Goal: Task Accomplishment & Management: Manage account settings

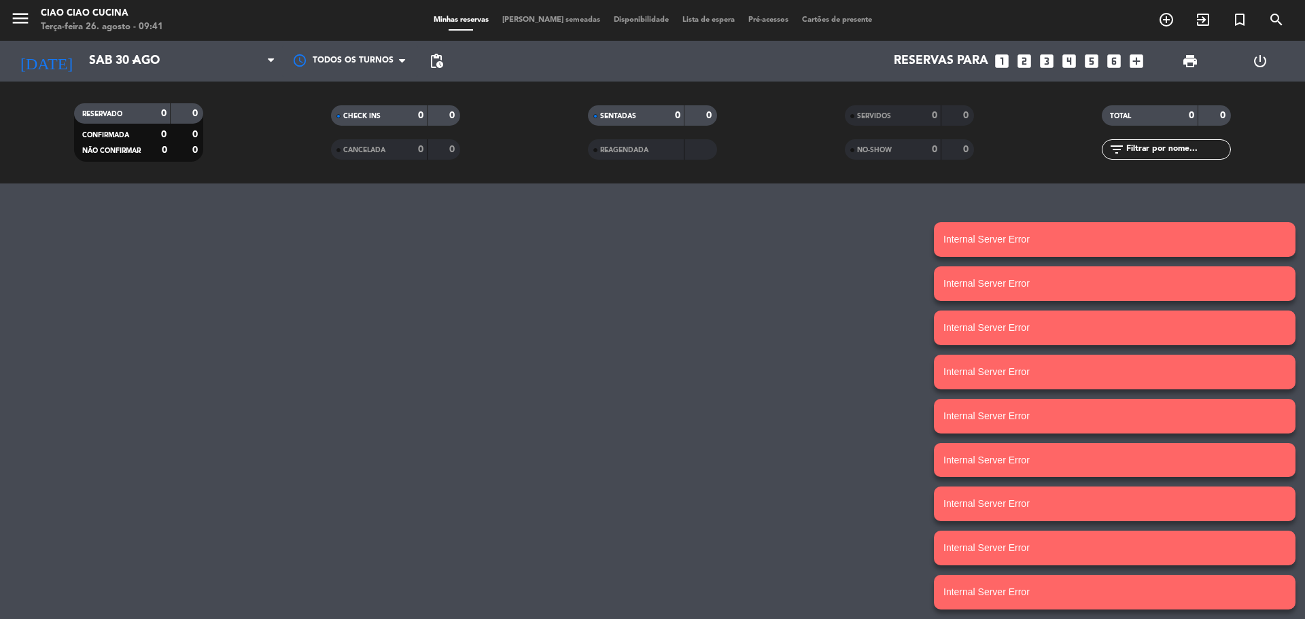
click at [808, 235] on div "menu Ciao Ciao Cucina Terça-feira 26. agosto - 09:41 Minhas reservas Mesas seme…" at bounding box center [652, 309] width 1305 height 619
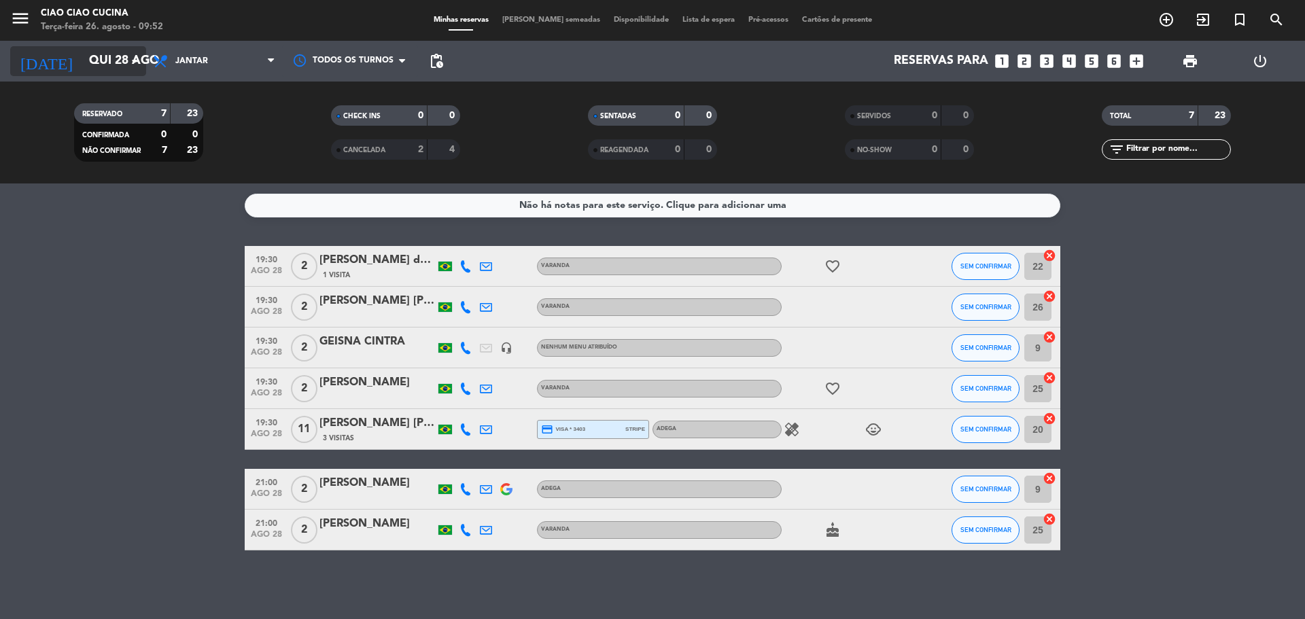
click at [94, 56] on input "Qui 28 ago" at bounding box center [161, 61] width 158 height 27
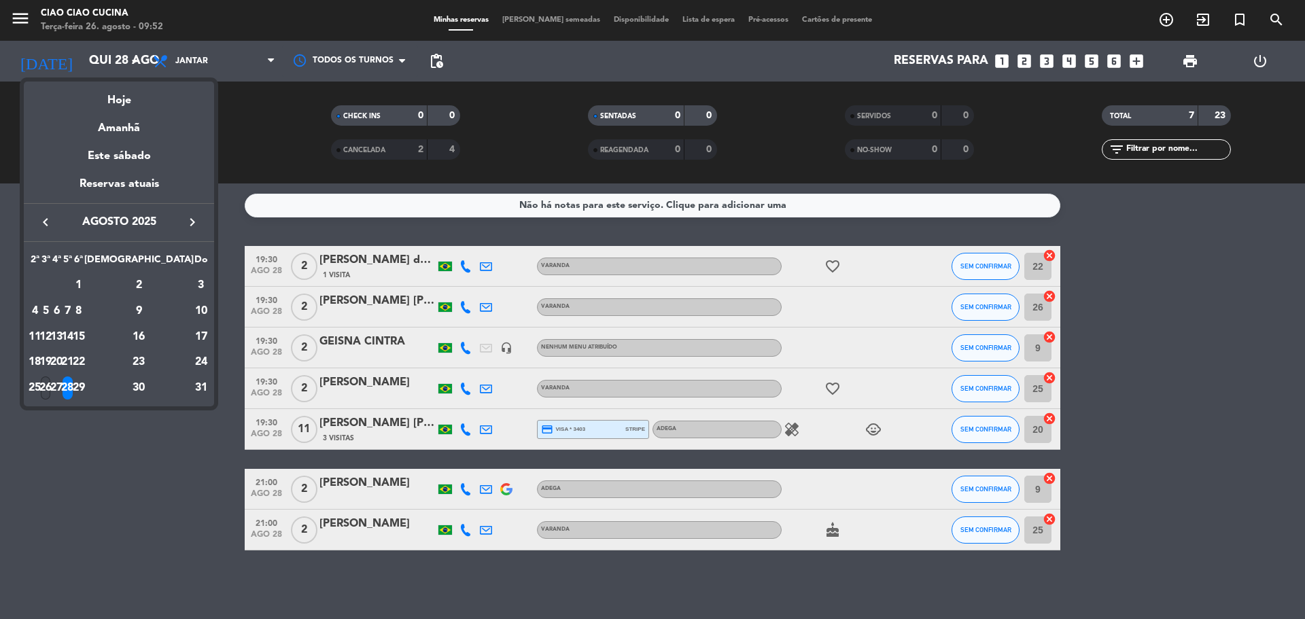
click at [51, 388] on div "26" at bounding box center [46, 388] width 10 height 23
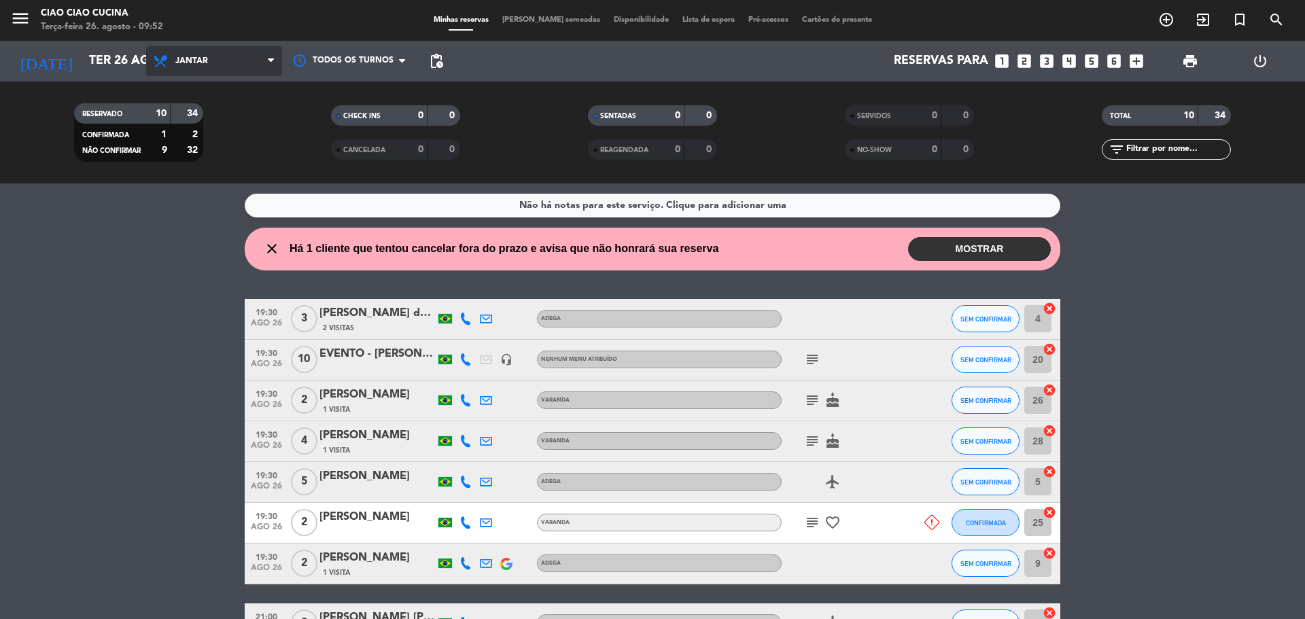
click at [218, 65] on span "Jantar" at bounding box center [214, 61] width 136 height 30
click at [201, 116] on div "menu Ciao Ciao Cucina Terça-feira 26. agosto - 09:52 Minhas reservas Mesas seme…" at bounding box center [652, 92] width 1305 height 184
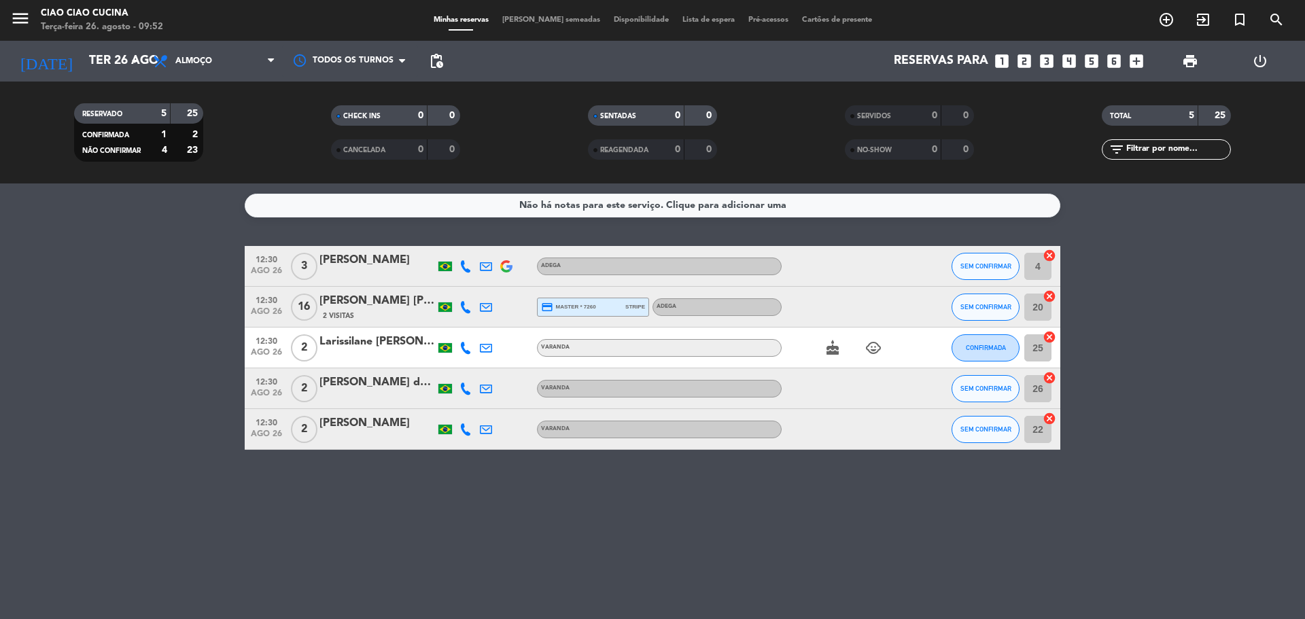
click at [466, 267] on icon at bounding box center [465, 266] width 12 height 12
click at [454, 241] on span "Copiar" at bounding box center [448, 244] width 29 height 14
click at [465, 306] on icon at bounding box center [465, 307] width 12 height 12
click at [470, 283] on span "content_paste" at bounding box center [475, 284] width 10 height 10
click at [468, 346] on icon at bounding box center [465, 348] width 12 height 12
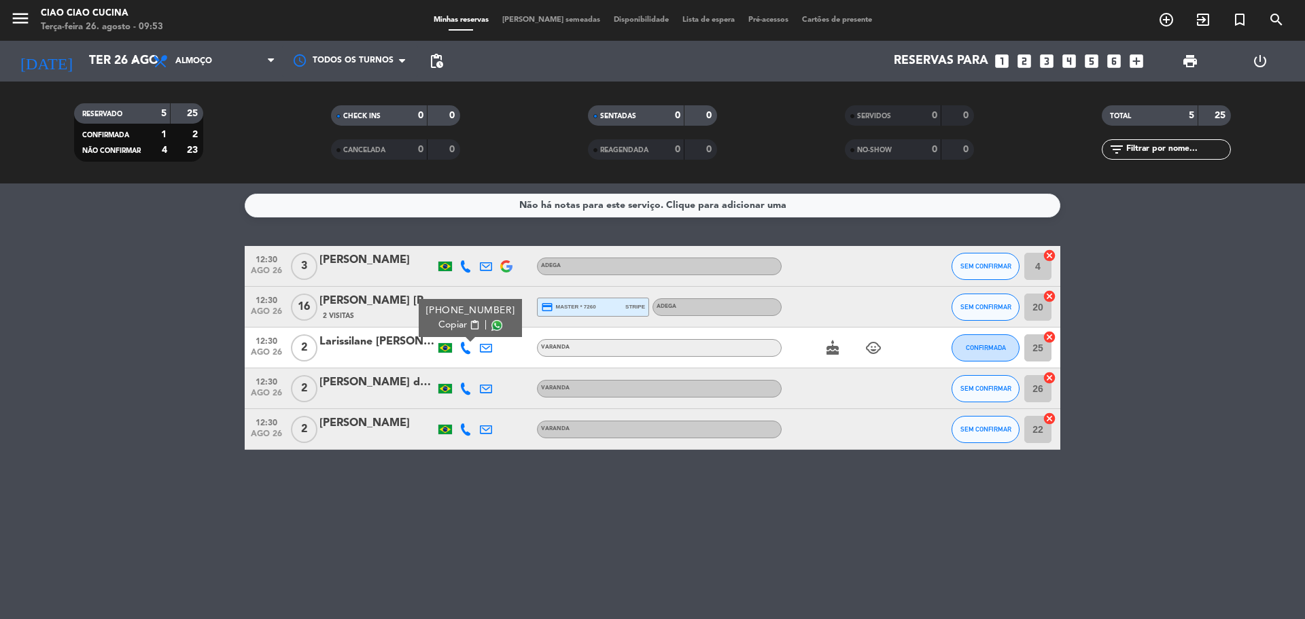
click at [470, 320] on span "content_paste" at bounding box center [475, 325] width 10 height 10
click at [465, 391] on icon at bounding box center [465, 389] width 12 height 12
click at [470, 366] on span "content_paste" at bounding box center [475, 366] width 10 height 10
click at [462, 429] on icon at bounding box center [465, 429] width 12 height 12
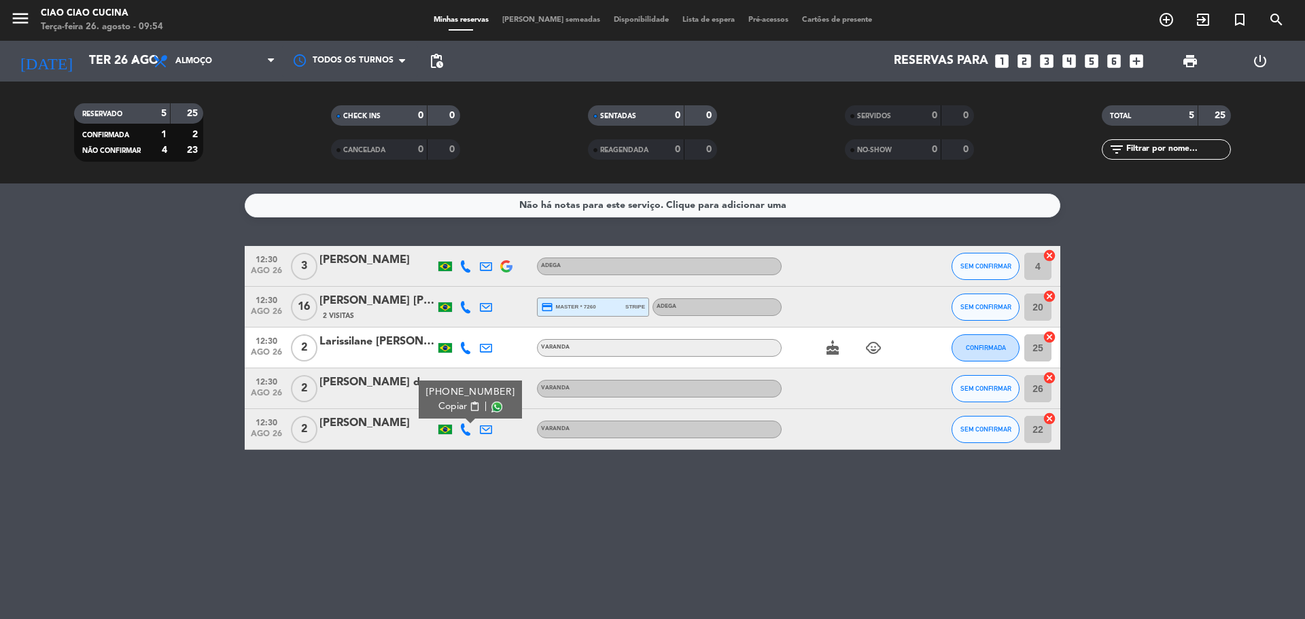
click at [463, 406] on button "Copiar content_paste" at bounding box center [458, 407] width 41 height 14
click at [350, 385] on div "[PERSON_NAME] de [PERSON_NAME]" at bounding box center [377, 383] width 116 height 18
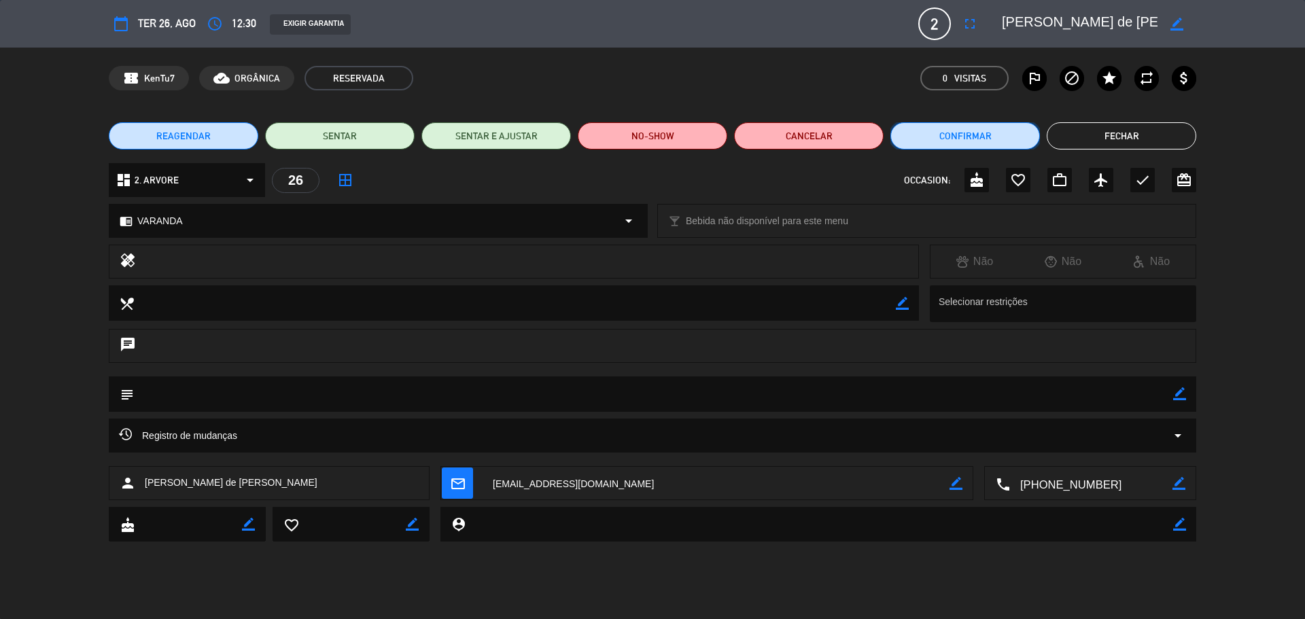
click at [958, 137] on button "Confirmar" at bounding box center [965, 135] width 150 height 27
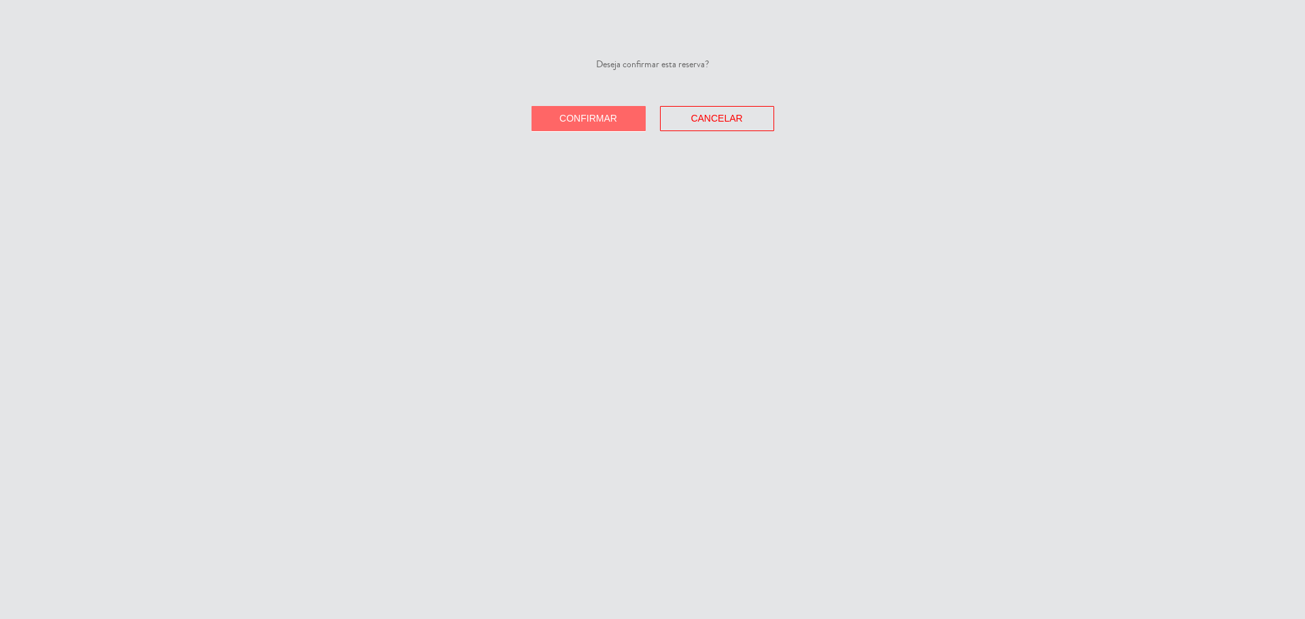
click at [597, 126] on button "Confirmar" at bounding box center [589, 118] width 114 height 25
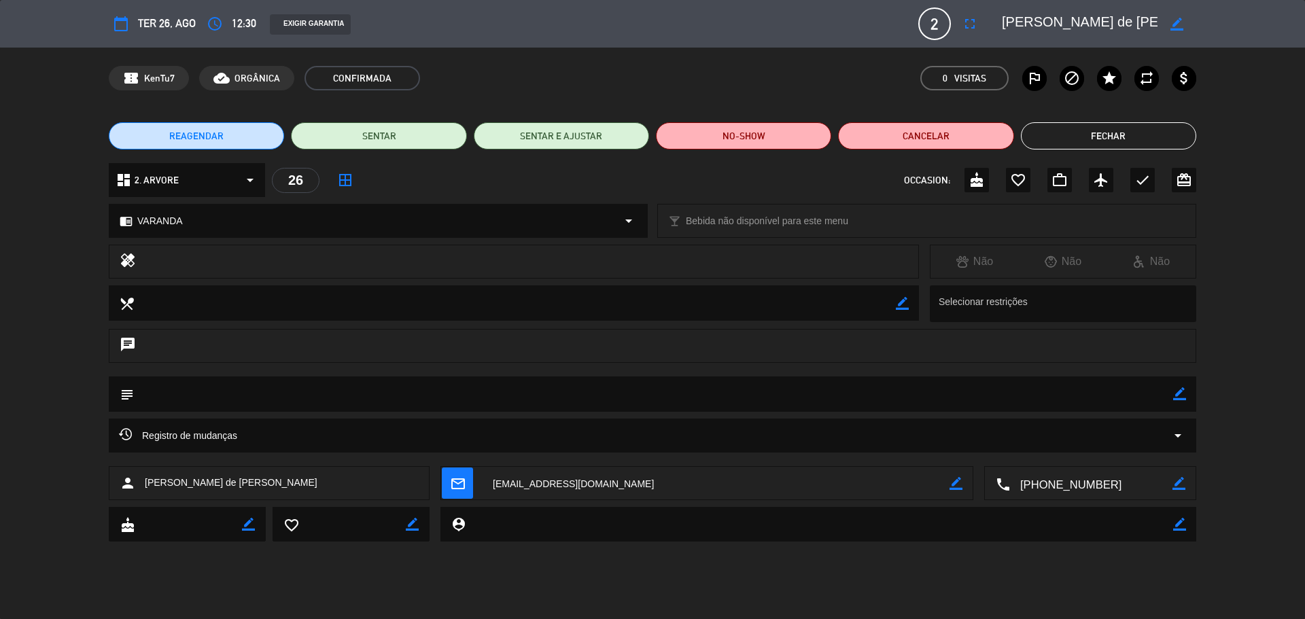
click at [1154, 137] on button "Fechar" at bounding box center [1108, 135] width 175 height 27
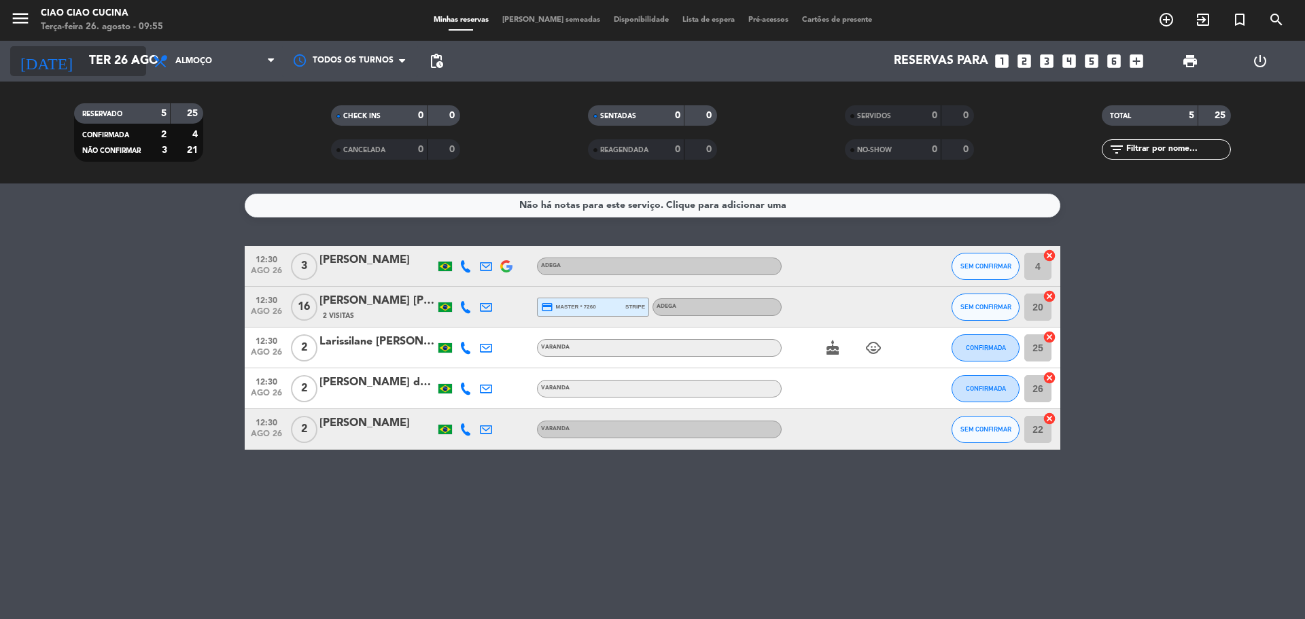
click at [82, 56] on input "Ter 26 ago" at bounding box center [161, 61] width 158 height 27
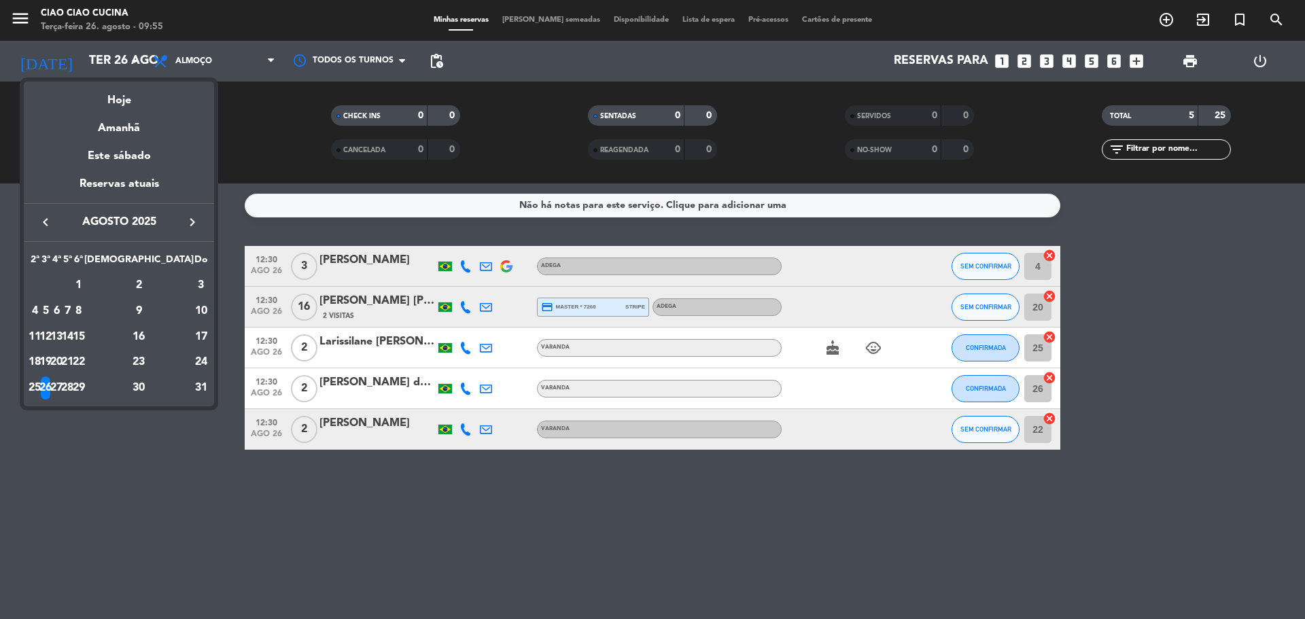
click at [192, 222] on icon "keyboard_arrow_right" at bounding box center [192, 222] width 16 height 16
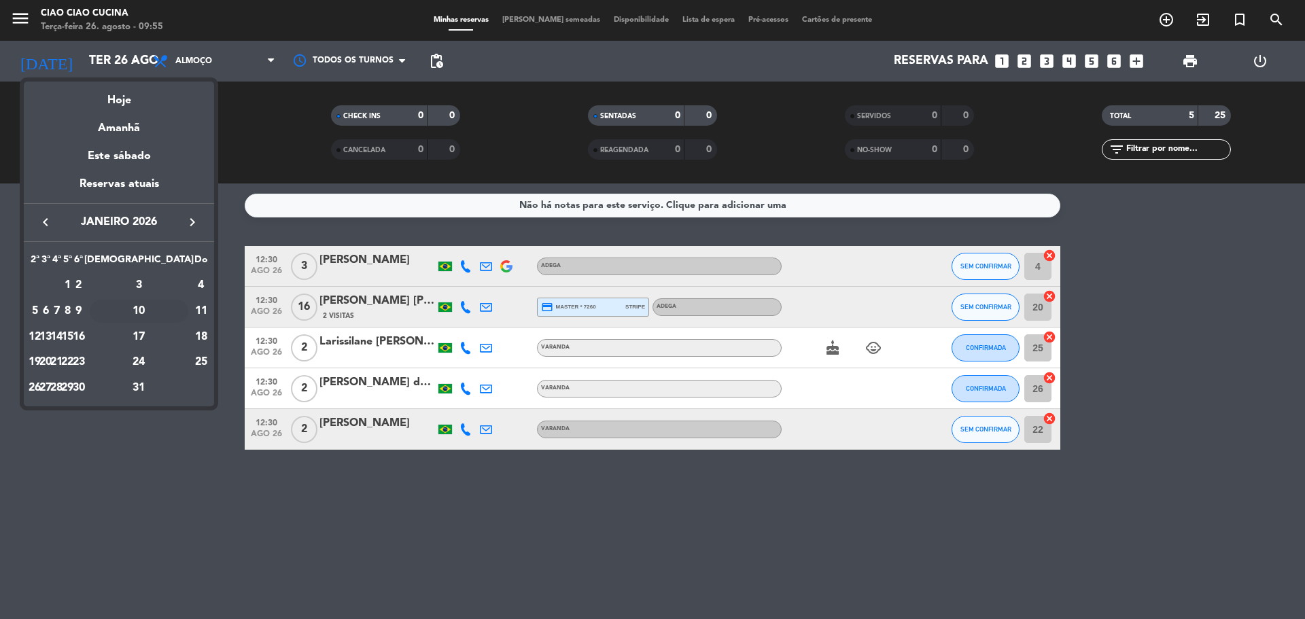
click at [171, 311] on div "10" at bounding box center [139, 311] width 99 height 23
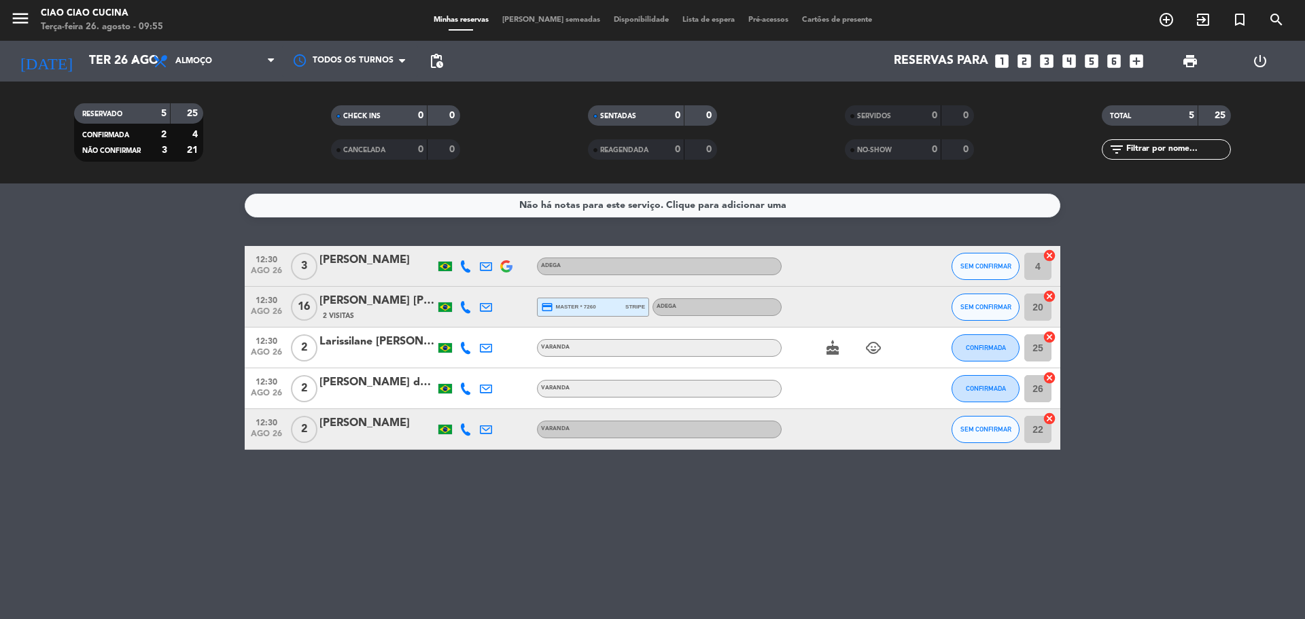
type input "Sáb [DATE]"
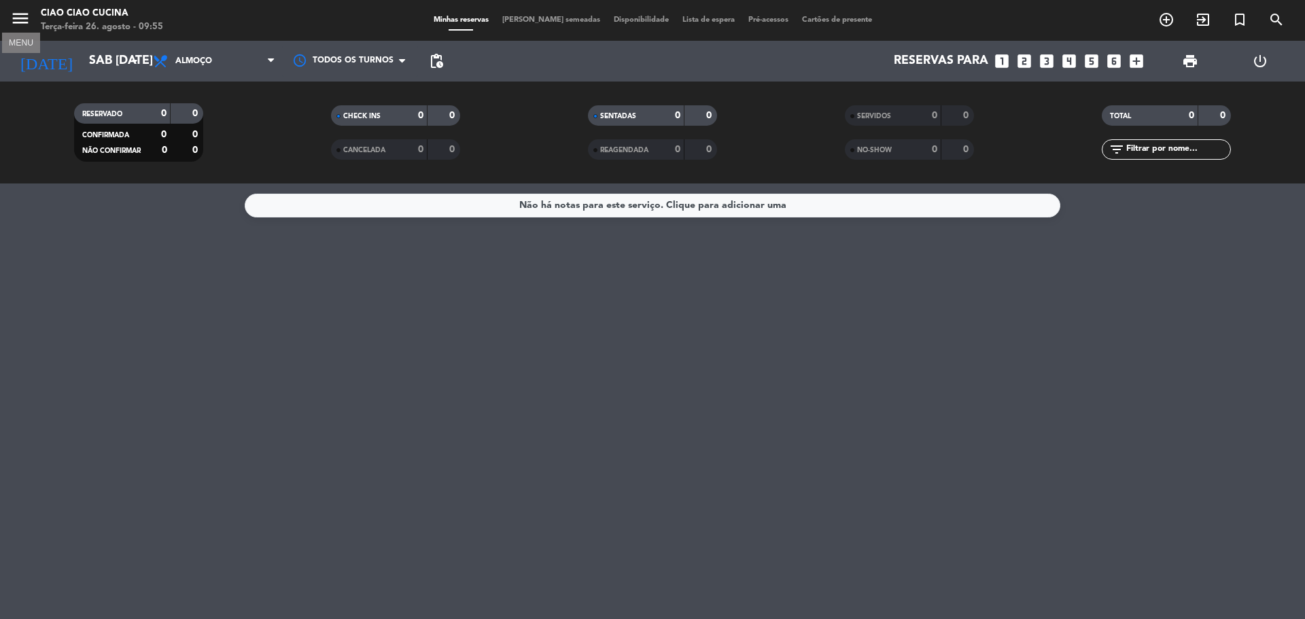
click at [20, 17] on icon "menu" at bounding box center [20, 18] width 20 height 20
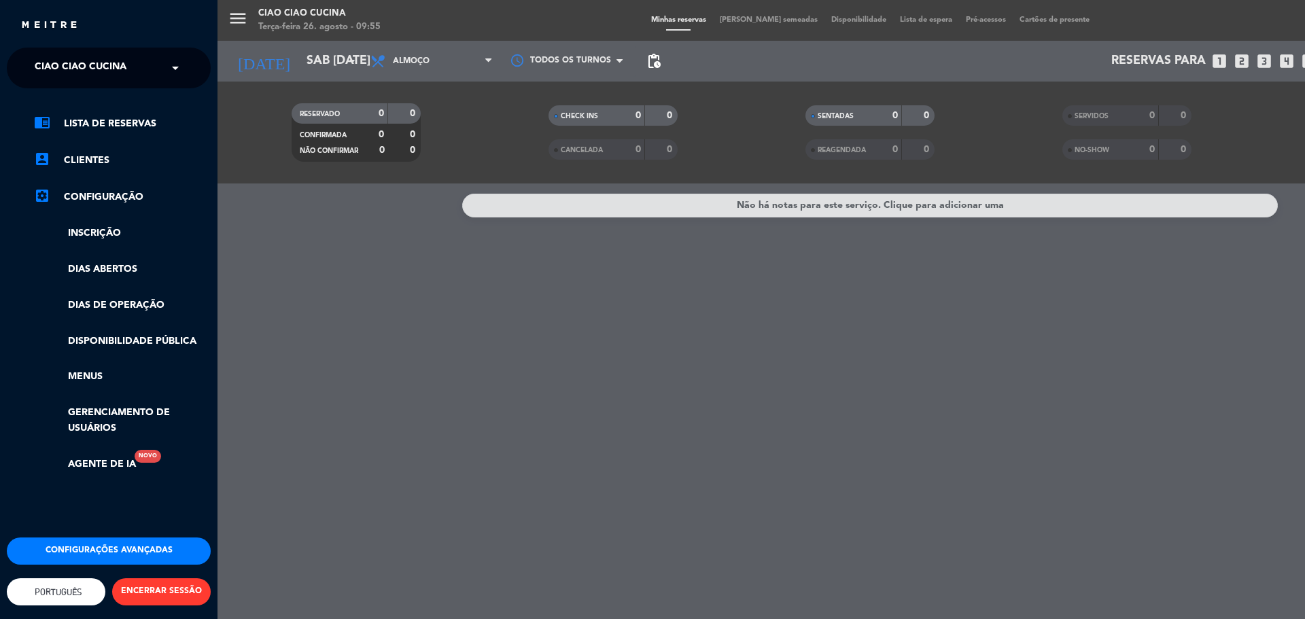
click at [52, 63] on span "Ciao Ciao Cucina" at bounding box center [81, 68] width 92 height 29
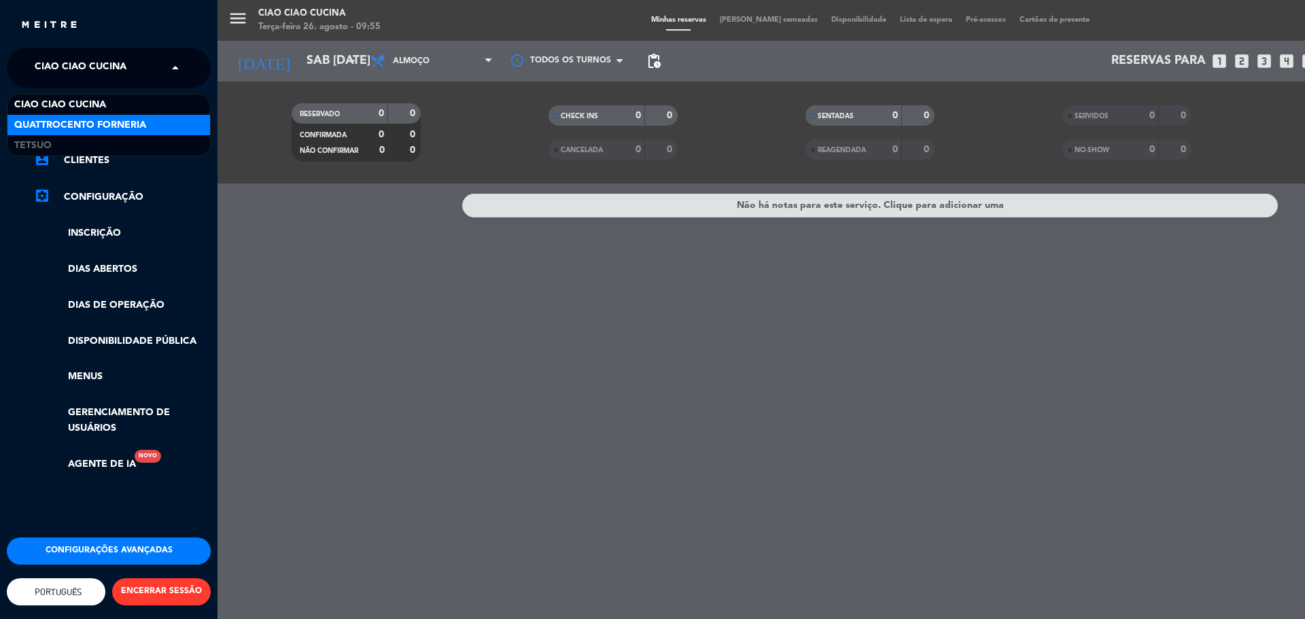
click at [63, 122] on span "Quattrocento Forneria" at bounding box center [80, 126] width 132 height 16
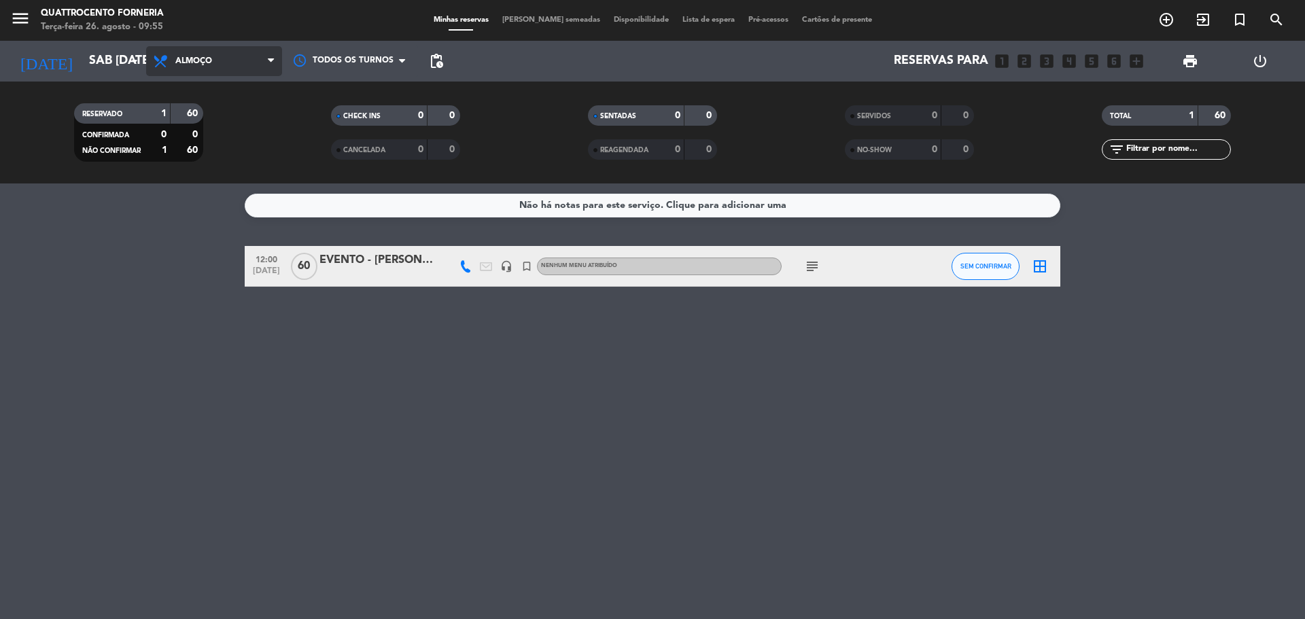
click at [204, 58] on span "Almoço" at bounding box center [193, 61] width 37 height 10
click at [191, 153] on div "menu Quattrocento Forneria Terça-feira 26. agosto - 09:55 Minhas reservas Mesas…" at bounding box center [652, 92] width 1305 height 184
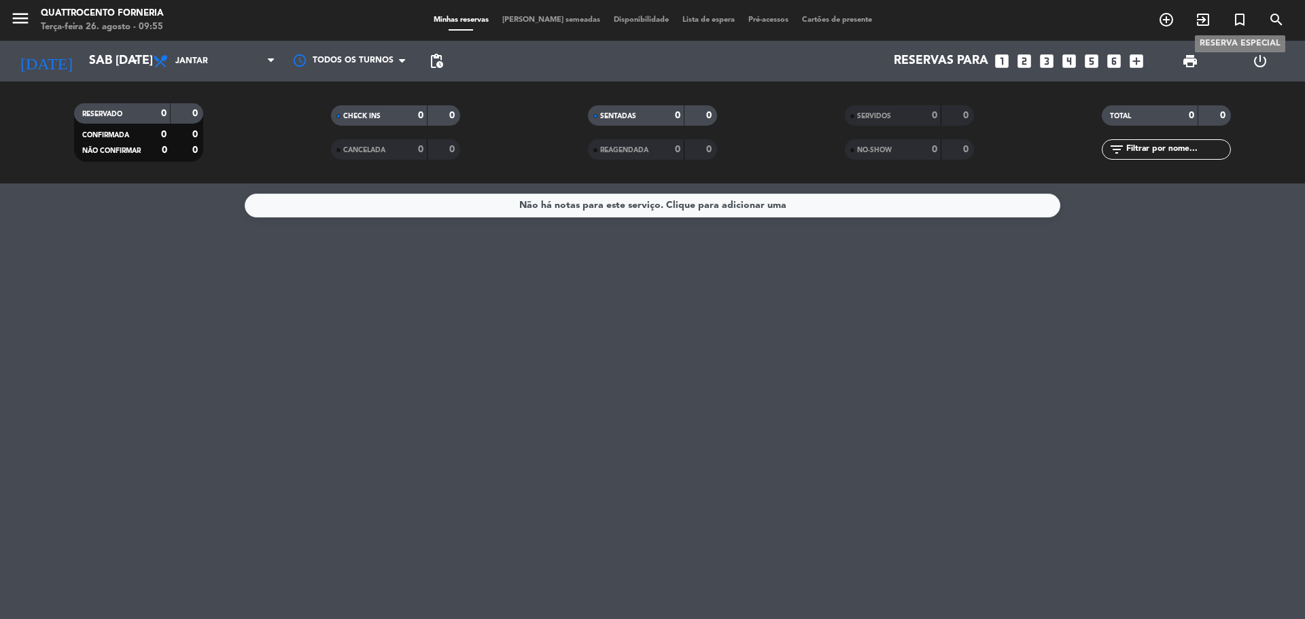
click at [1244, 12] on icon "turned_in_not" at bounding box center [1240, 20] width 16 height 16
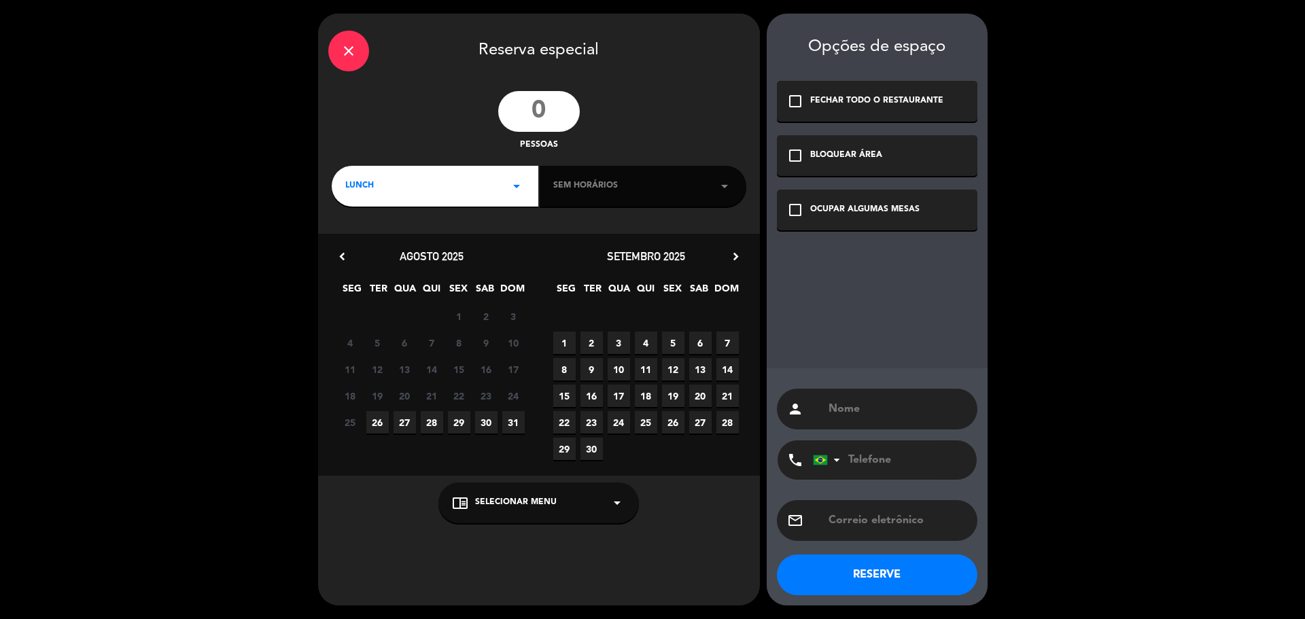
click at [557, 102] on input "number" at bounding box center [539, 111] width 82 height 41
type input "60"
click at [504, 186] on div "LUNCH arrow_drop_down" at bounding box center [435, 186] width 207 height 41
click at [434, 243] on div "Jantar" at bounding box center [434, 244] width 179 height 14
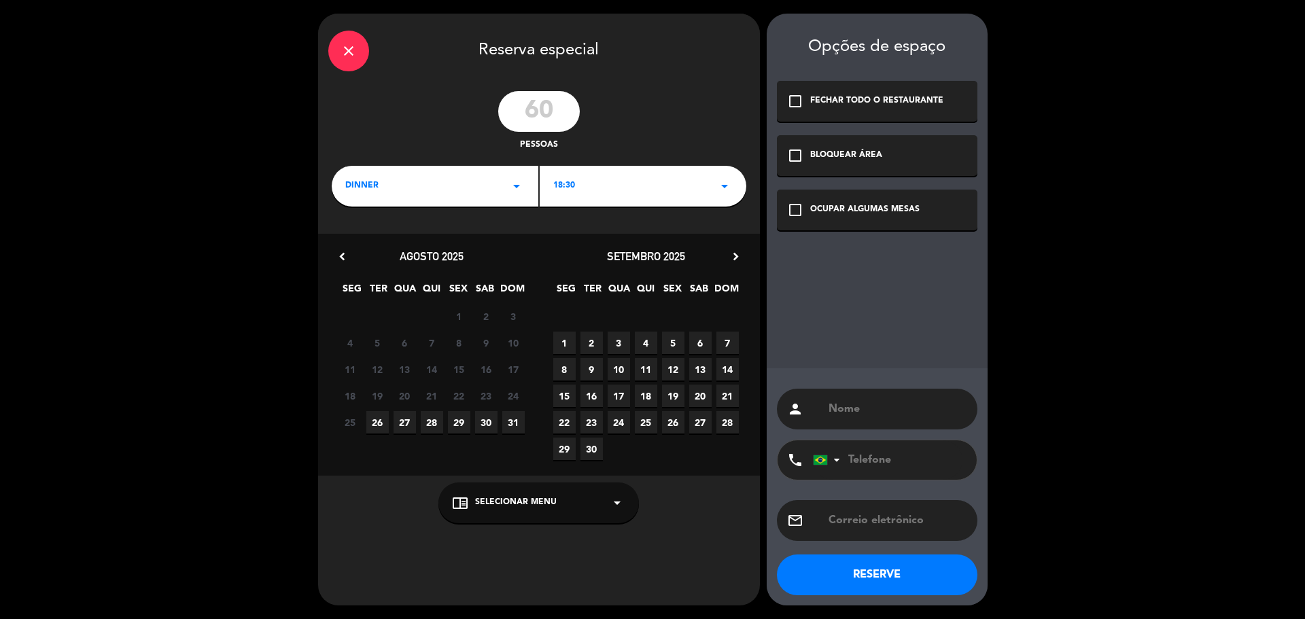
click at [735, 251] on icon "chevron_right" at bounding box center [736, 256] width 14 height 14
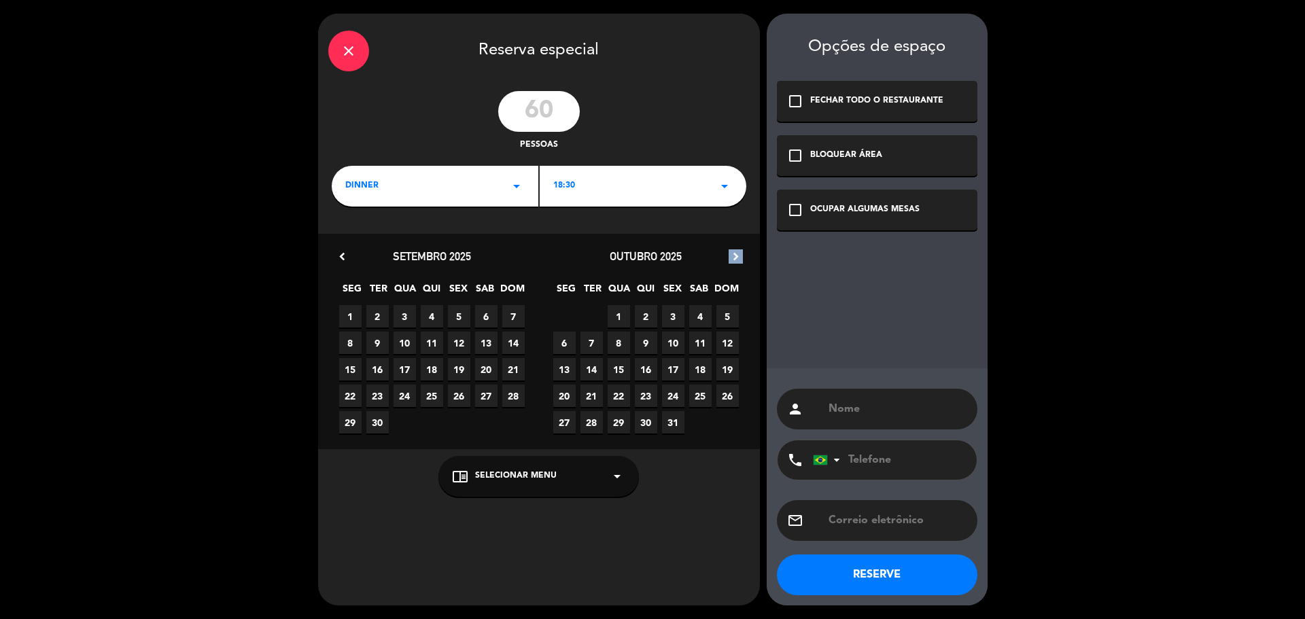
click at [735, 251] on icon "chevron_right" at bounding box center [736, 256] width 14 height 14
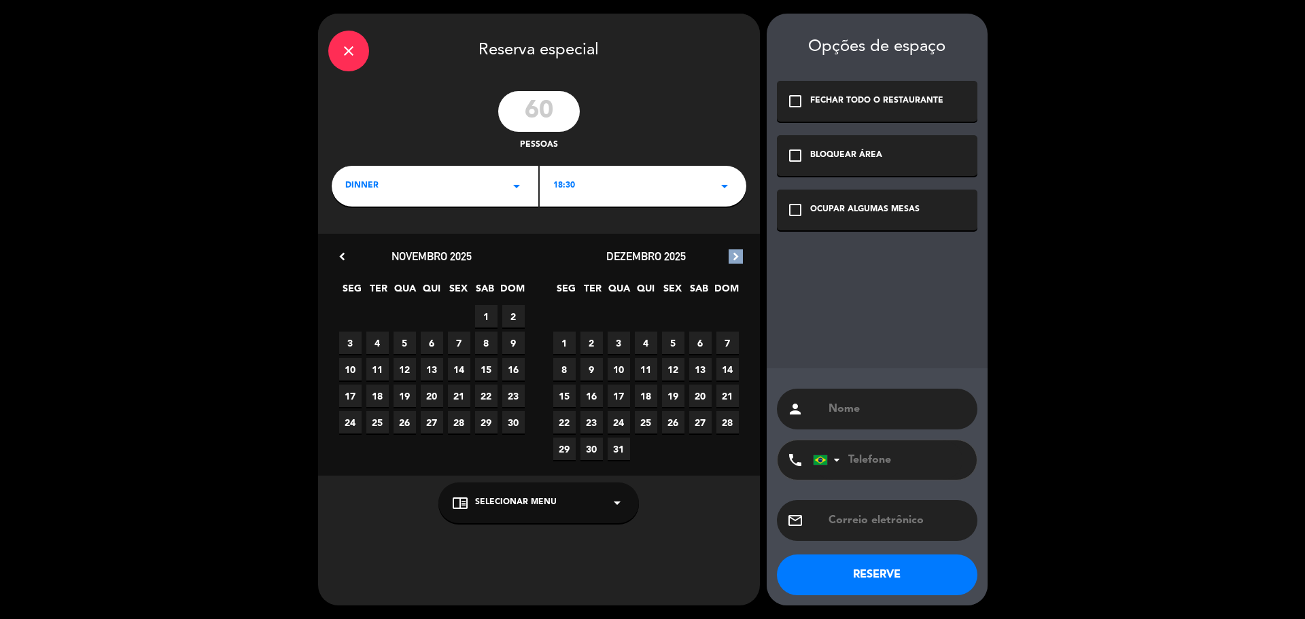
click at [735, 251] on icon "chevron_right" at bounding box center [736, 256] width 14 height 14
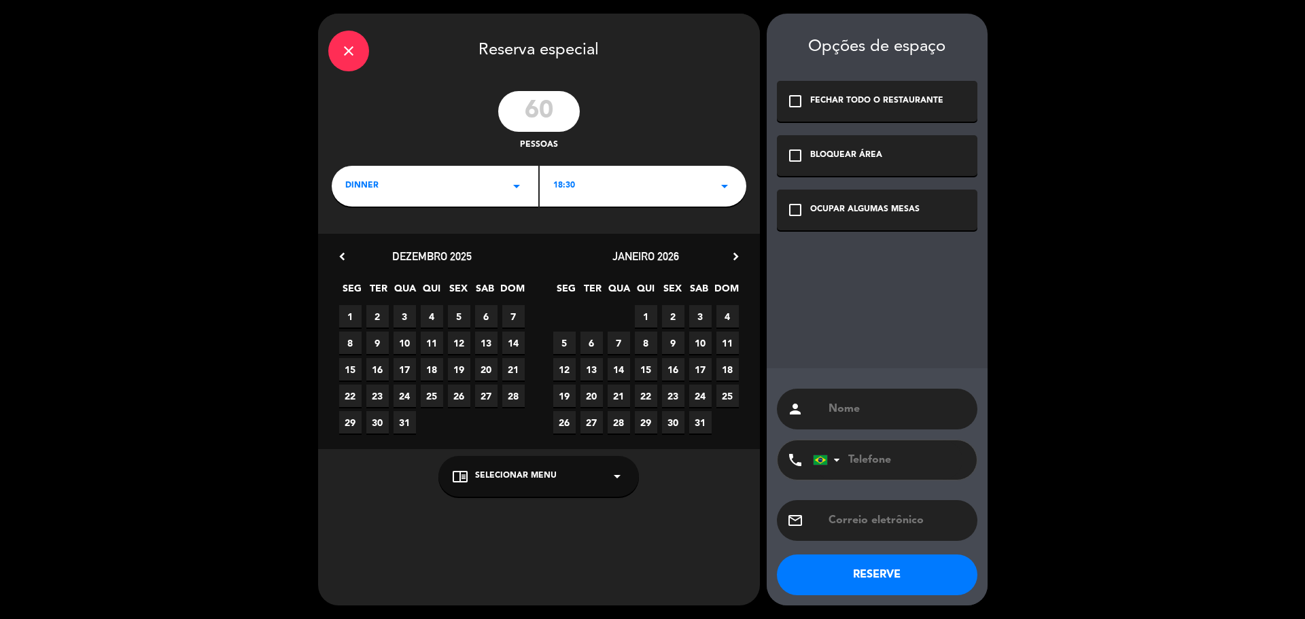
click at [696, 343] on span "10" at bounding box center [700, 343] width 22 height 22
click at [682, 193] on div "18:30 arrow_drop_down" at bounding box center [643, 186] width 207 height 41
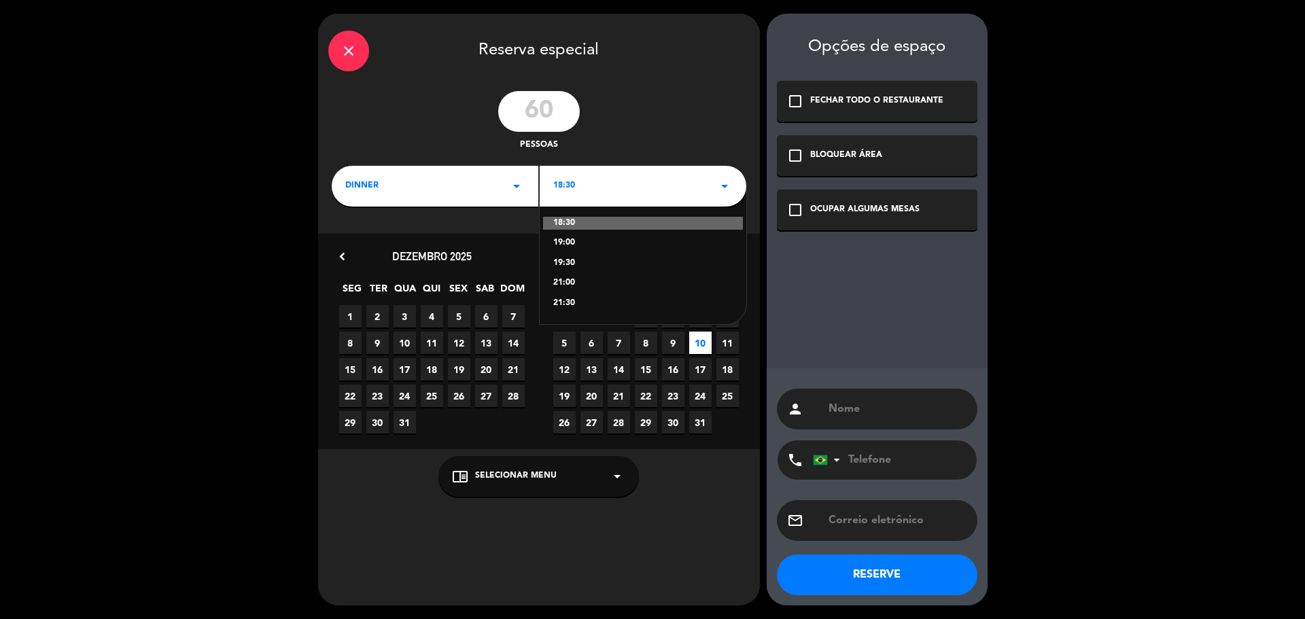
click at [597, 240] on div "19:00" at bounding box center [642, 244] width 179 height 14
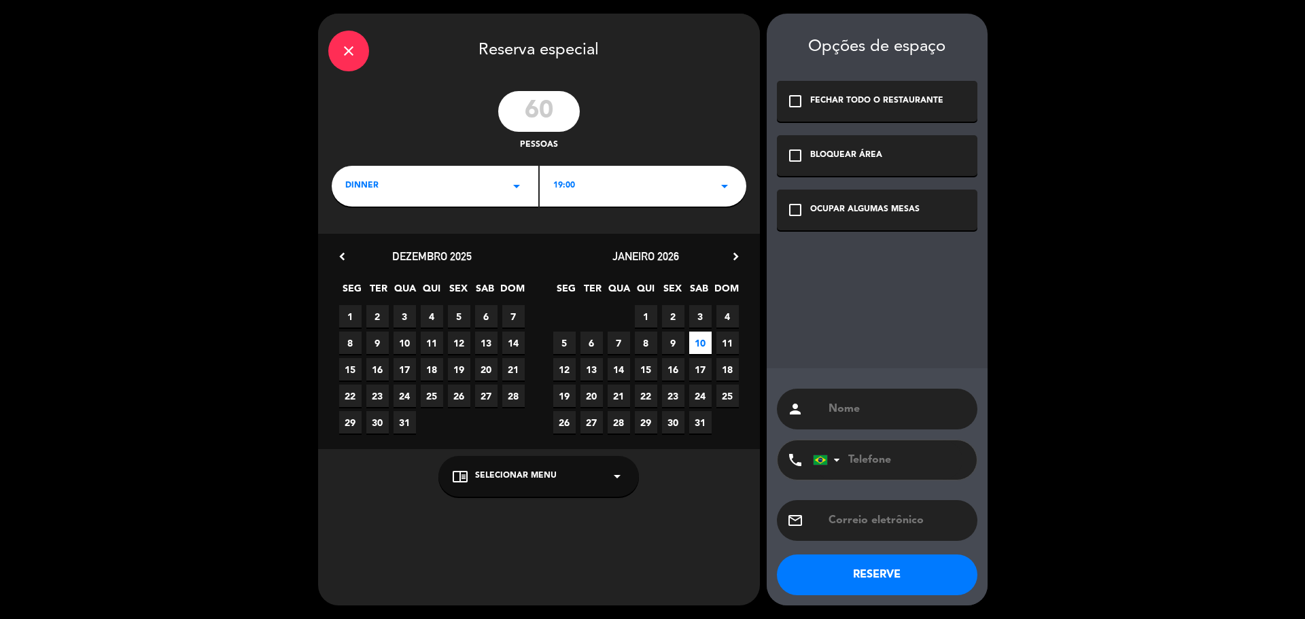
drag, startPoint x: 858, startPoint y: 103, endPoint x: 860, endPoint y: 125, distance: 22.5
click at [858, 102] on div "FECHAR TODO O RESTAURANTE" at bounding box center [876, 101] width 133 height 14
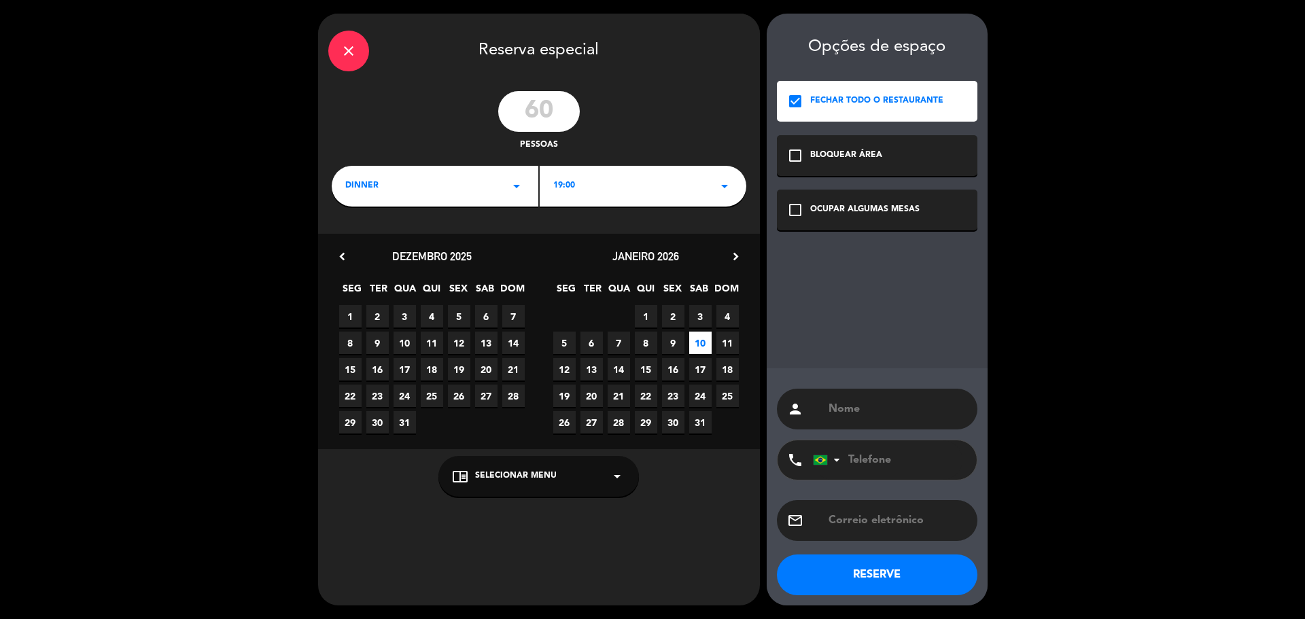
click at [888, 410] on input "text" at bounding box center [897, 409] width 140 height 19
type input "e"
type input "EVENTO - [PERSON_NAME]"
click at [926, 464] on input "tel" at bounding box center [888, 459] width 150 height 39
click at [942, 457] on input "62" at bounding box center [890, 460] width 150 height 35
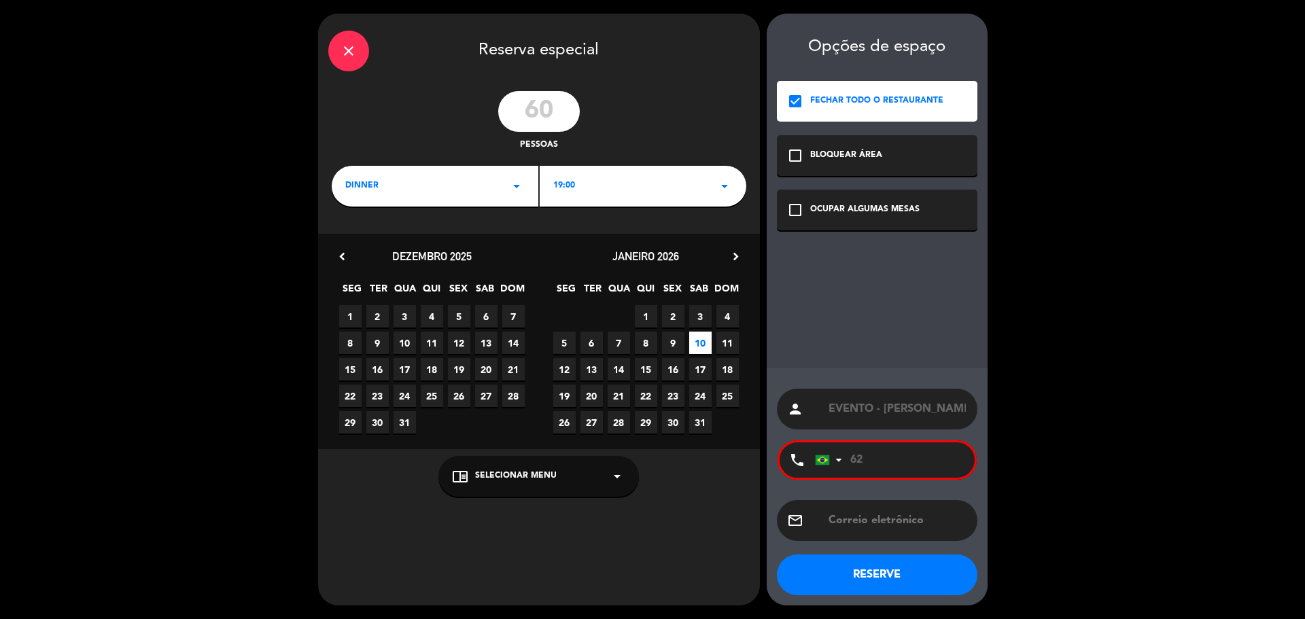
paste input "62 999049233"
click at [869, 464] on input "6262 999049233" at bounding box center [890, 460] width 150 height 35
click at [940, 464] on input "62 999049233" at bounding box center [888, 459] width 150 height 39
type input "62 999049233"
click at [879, 572] on button "RESERVE" at bounding box center [877, 575] width 201 height 41
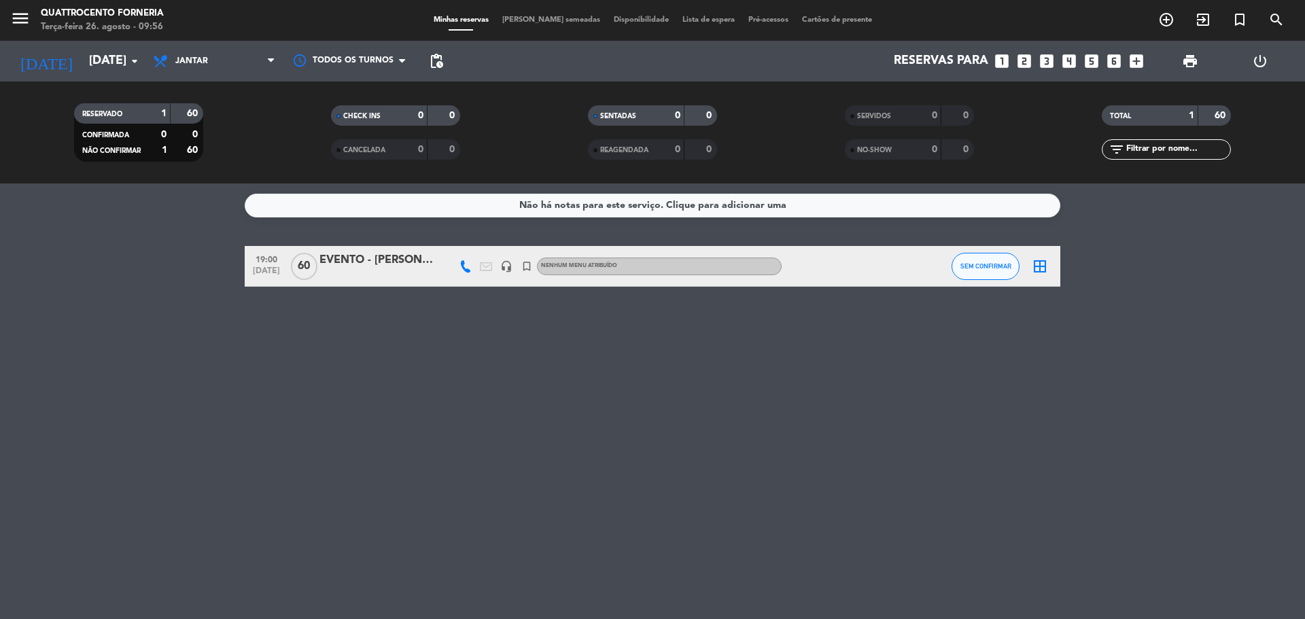
click at [379, 260] on div "EVENTO - [PERSON_NAME]" at bounding box center [377, 260] width 116 height 18
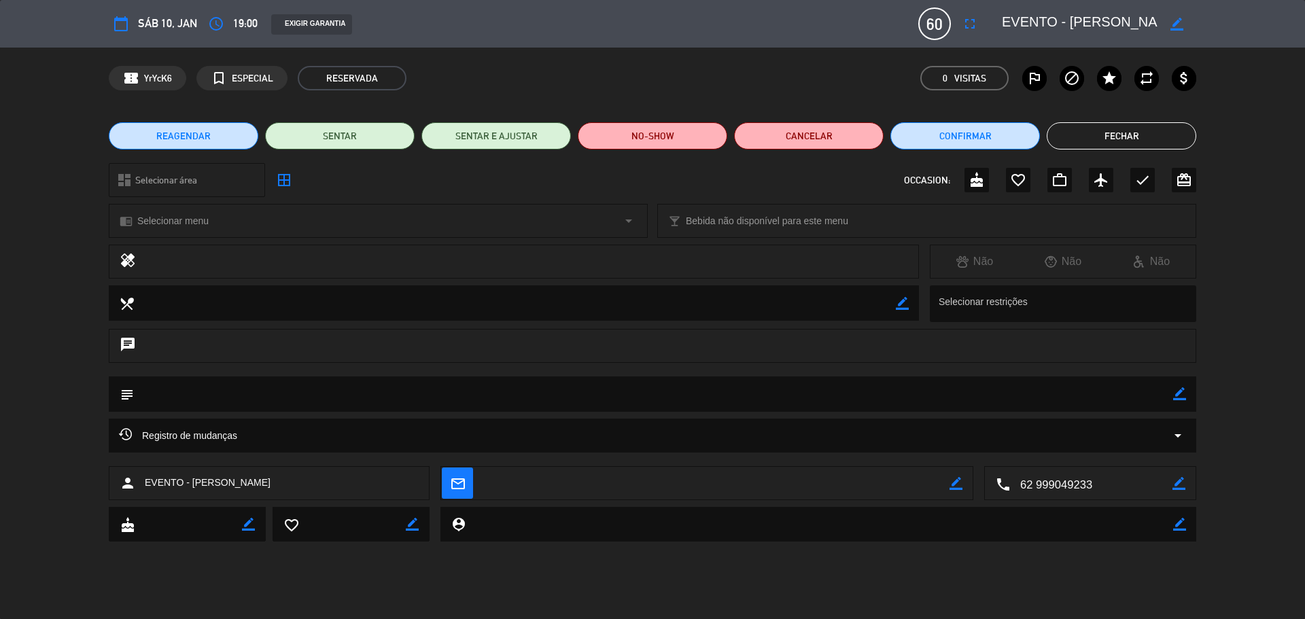
drag, startPoint x: 1182, startPoint y: 394, endPoint x: 1172, endPoint y: 396, distance: 10.6
click at [1183, 394] on icon "border_color" at bounding box center [1179, 393] width 13 height 13
click at [1034, 377] on textarea at bounding box center [653, 394] width 1039 height 35
click at [1039, 387] on textarea at bounding box center [653, 394] width 1039 height 35
click at [423, 389] on textarea at bounding box center [653, 394] width 1039 height 35
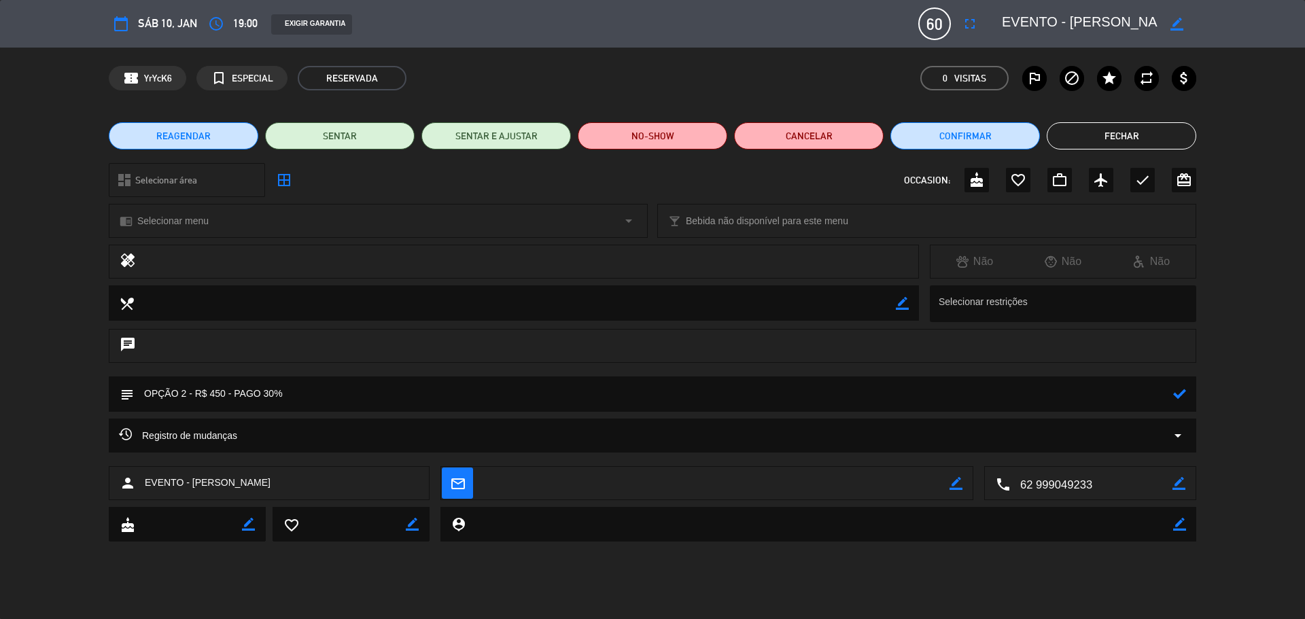
click at [1180, 397] on icon at bounding box center [1179, 393] width 13 height 13
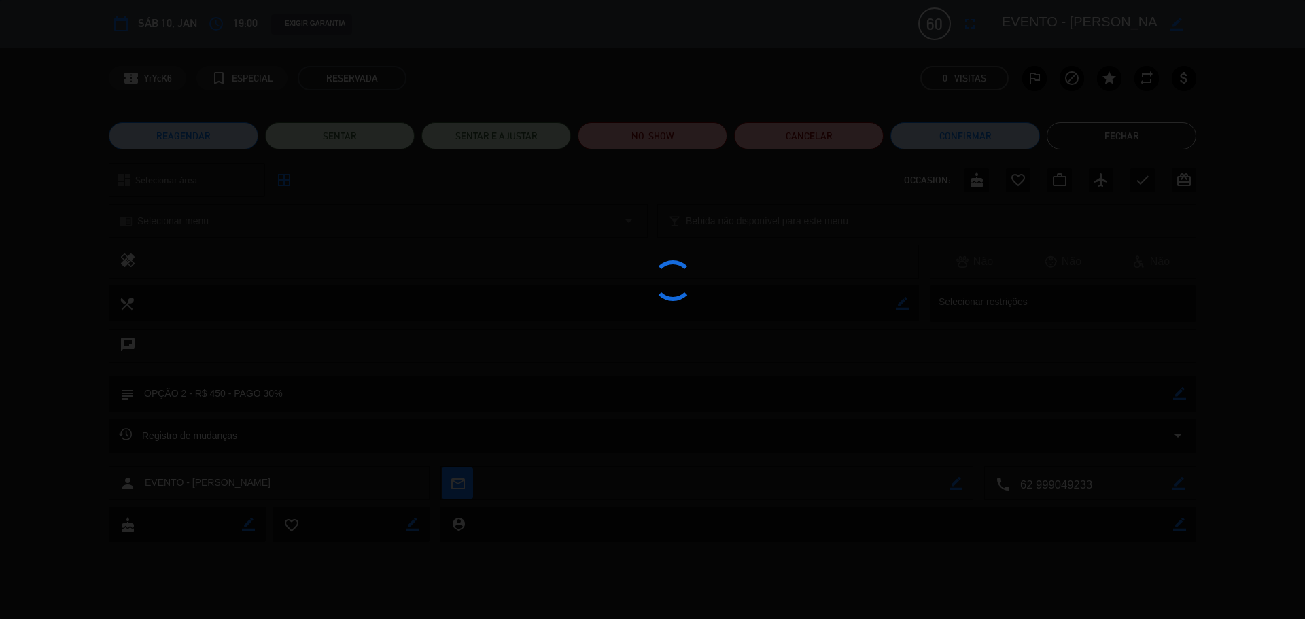
type textarea "OPÇÃO 2 - R$ 450 - PAGO 30%"
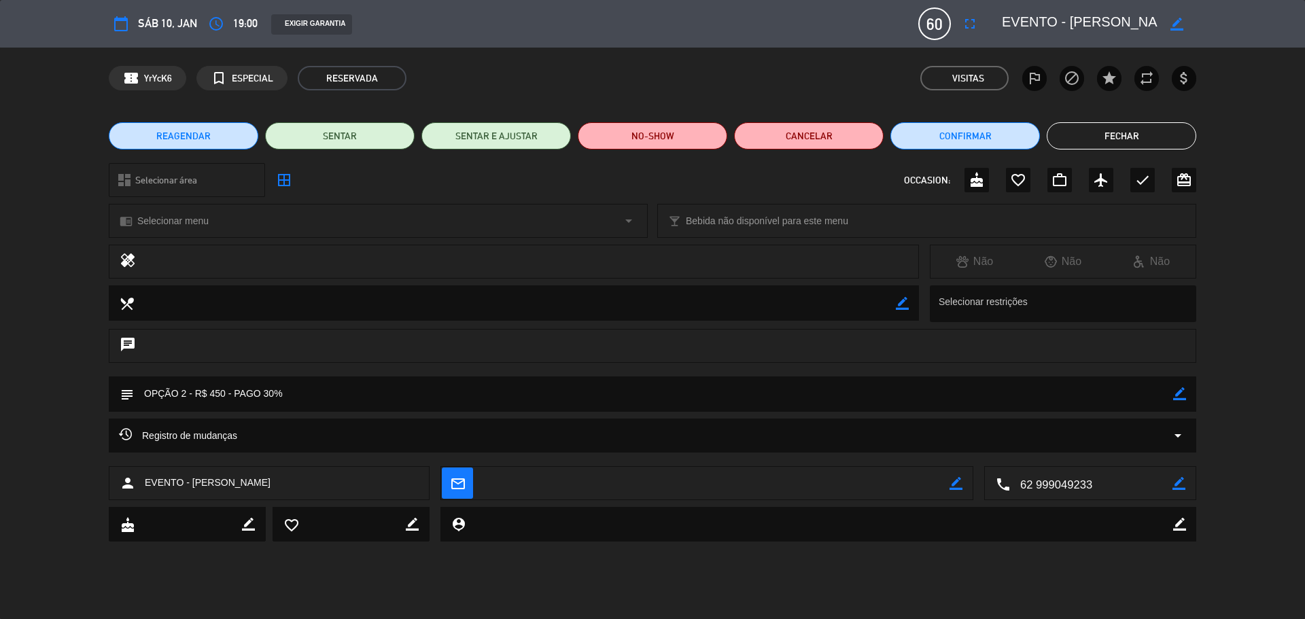
click at [1145, 122] on button "Fechar" at bounding box center [1122, 135] width 150 height 27
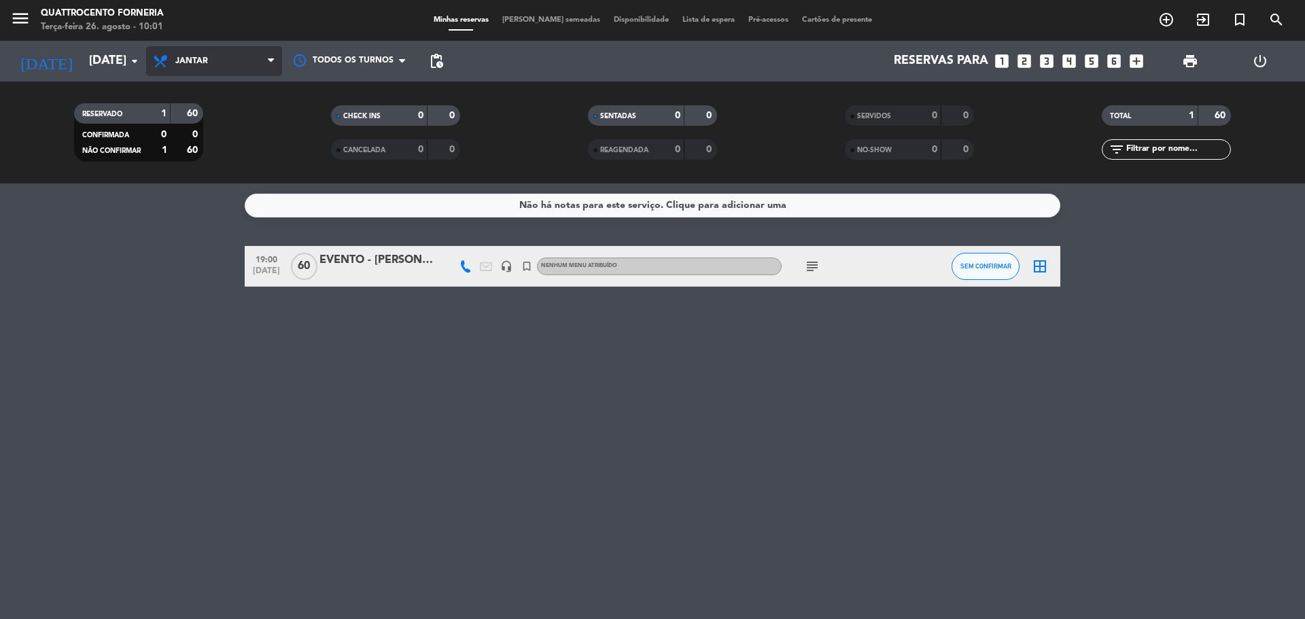
click at [232, 73] on span "Jantar" at bounding box center [214, 61] width 136 height 30
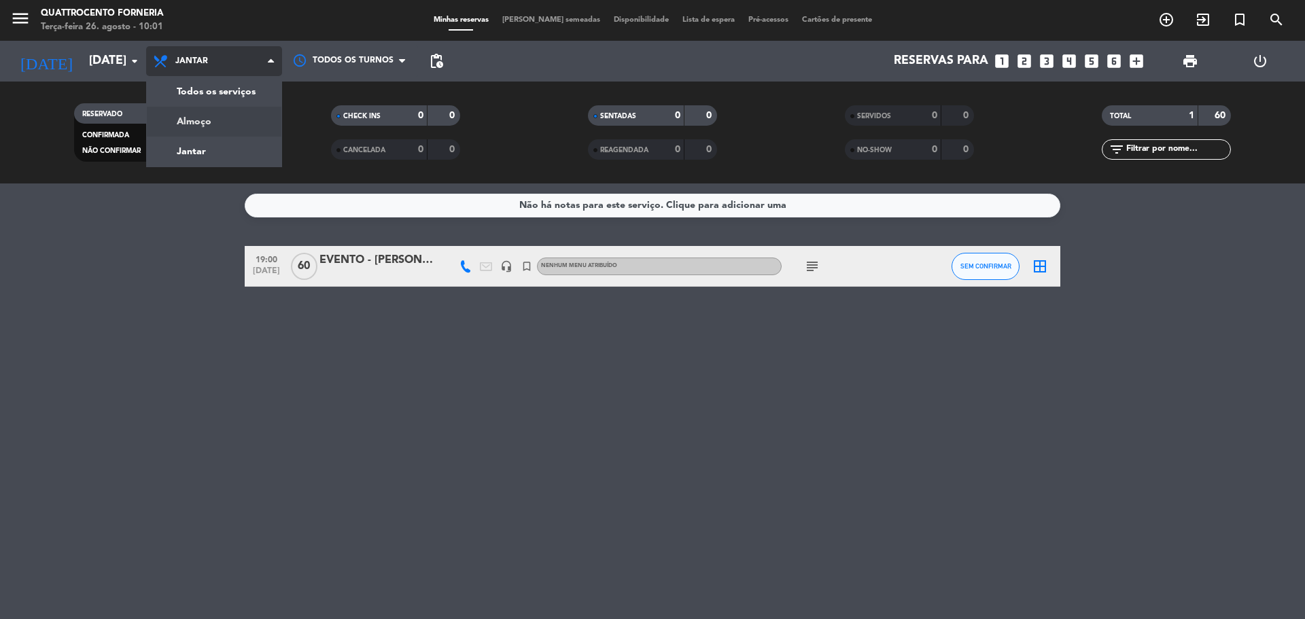
click at [217, 116] on div "menu Quattrocento Forneria Terça-feira 26. agosto - 10:01 Minhas reservas Mesas…" at bounding box center [652, 92] width 1305 height 184
